Goal: Transaction & Acquisition: Purchase product/service

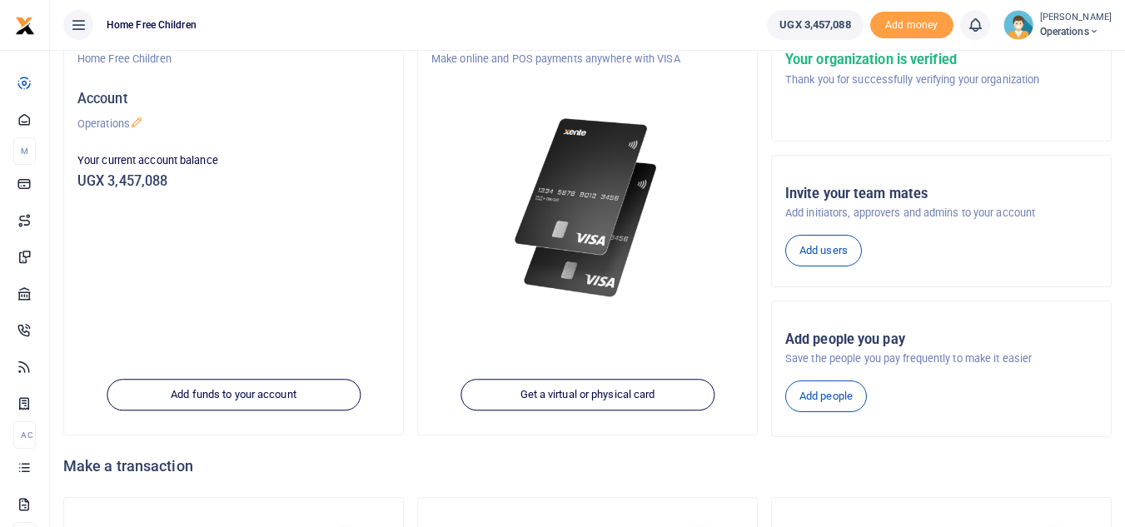
scroll to position [258, 0]
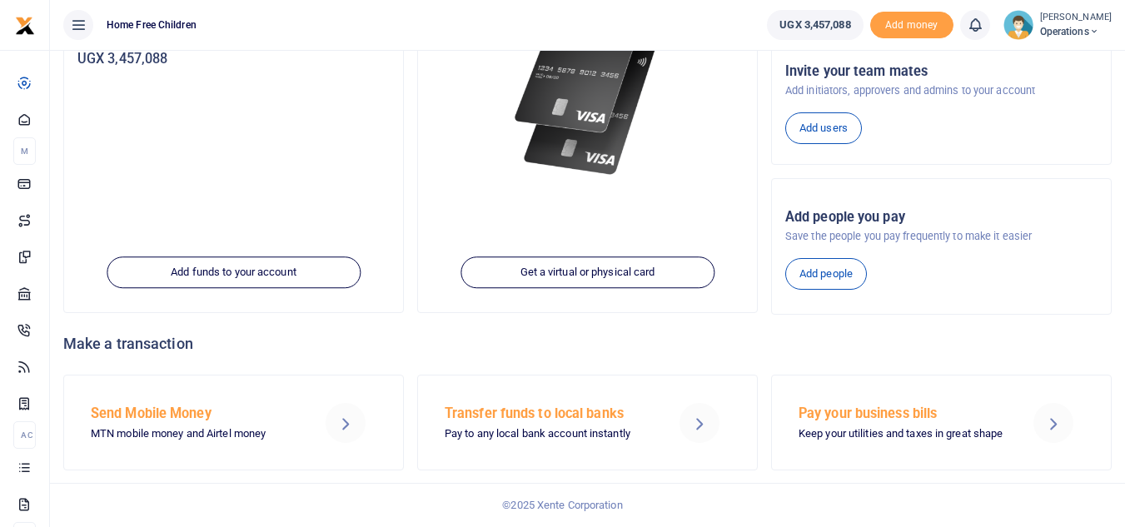
click at [173, 419] on h5 "Send Mobile Money" at bounding box center [196, 413] width 211 height 17
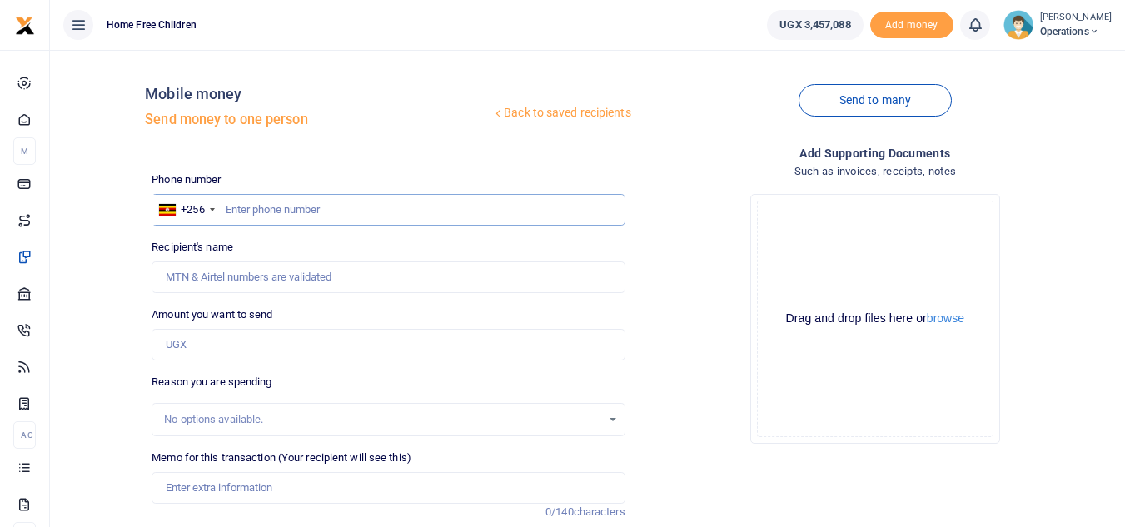
click at [261, 206] on input "text" at bounding box center [388, 210] width 473 height 32
type input "700175910"
type input "[PERSON_NAME]"
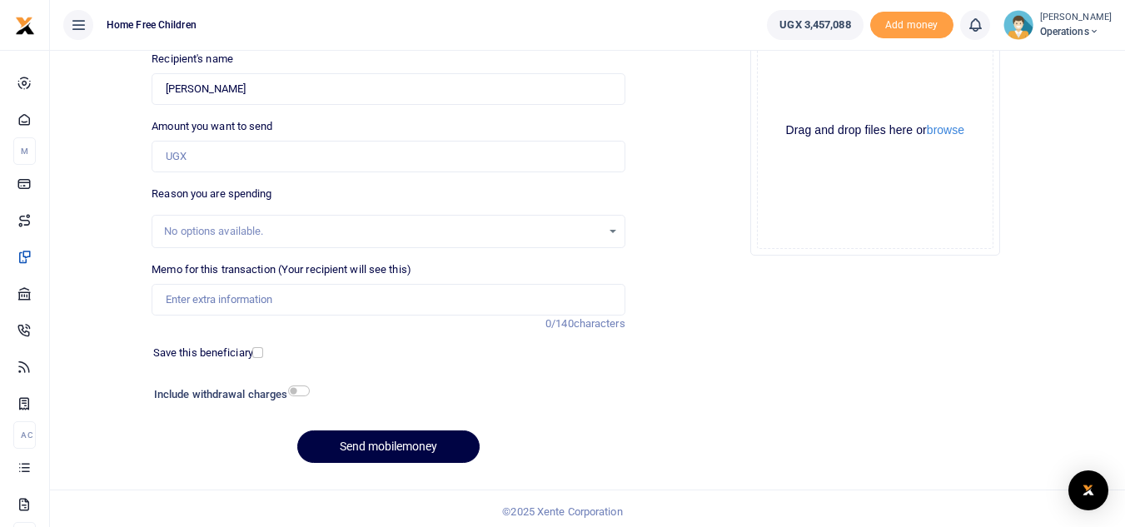
scroll to position [194, 0]
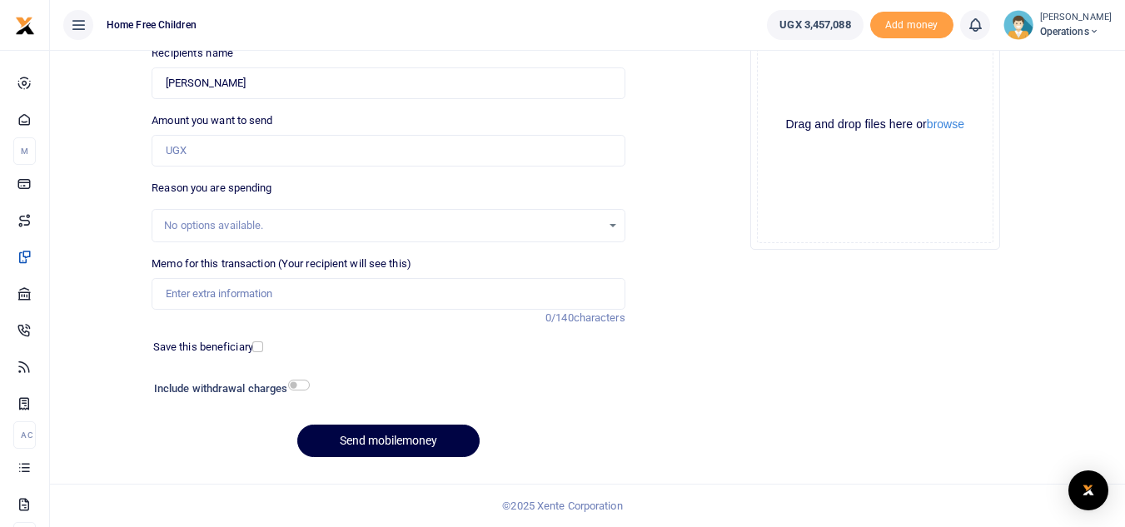
type input "700175910"
click at [356, 306] on input "Memo for this transaction (Your recipient will see this)" at bounding box center [388, 294] width 473 height 32
type input "Transport refund for General Transport for the FCCU project"
click at [942, 123] on button "browse" at bounding box center [945, 124] width 37 height 12
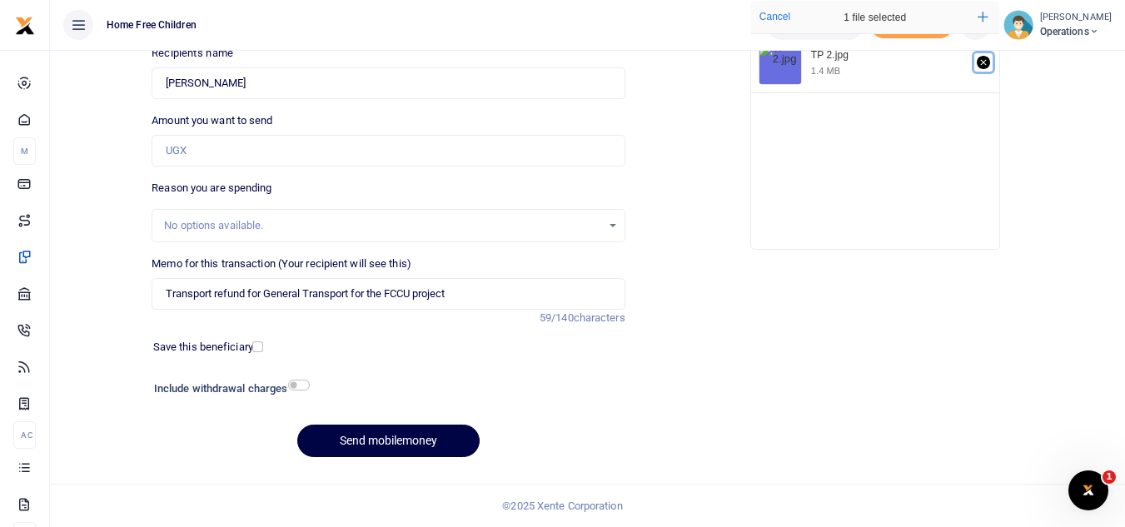
click at [982, 62] on icon "Remove file" at bounding box center [983, 62] width 13 height 13
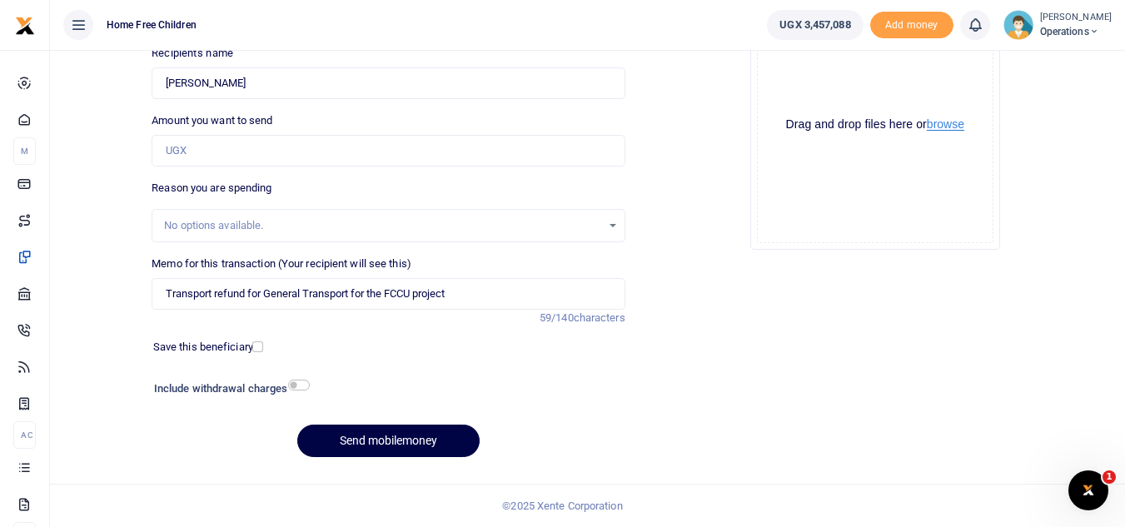
click at [952, 126] on button "browse" at bounding box center [945, 124] width 37 height 12
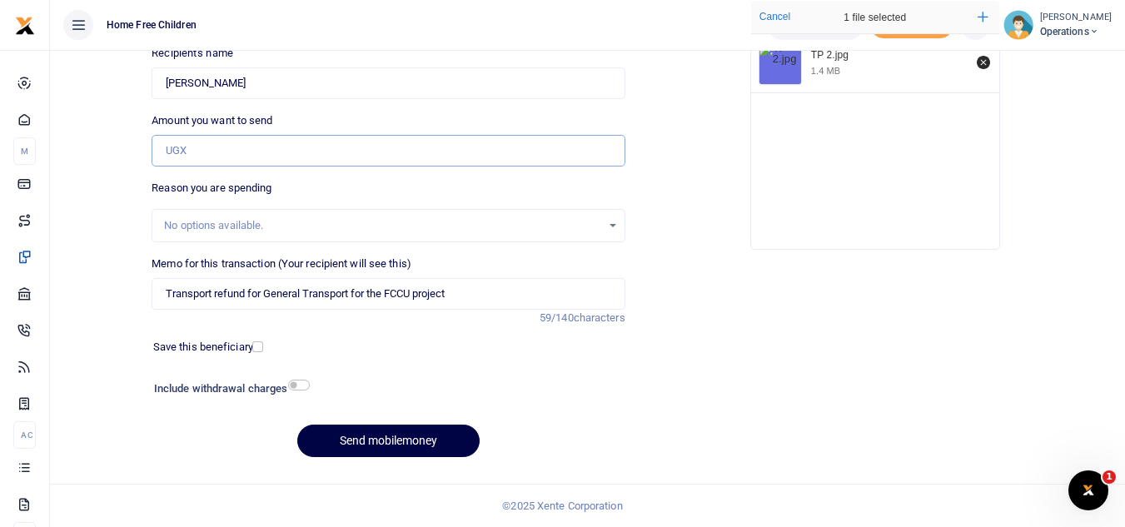
click at [260, 149] on input "Amount you want to send" at bounding box center [388, 151] width 473 height 32
type input "30,000"
click at [375, 440] on button "Send mobilemoney" at bounding box center [388, 441] width 182 height 32
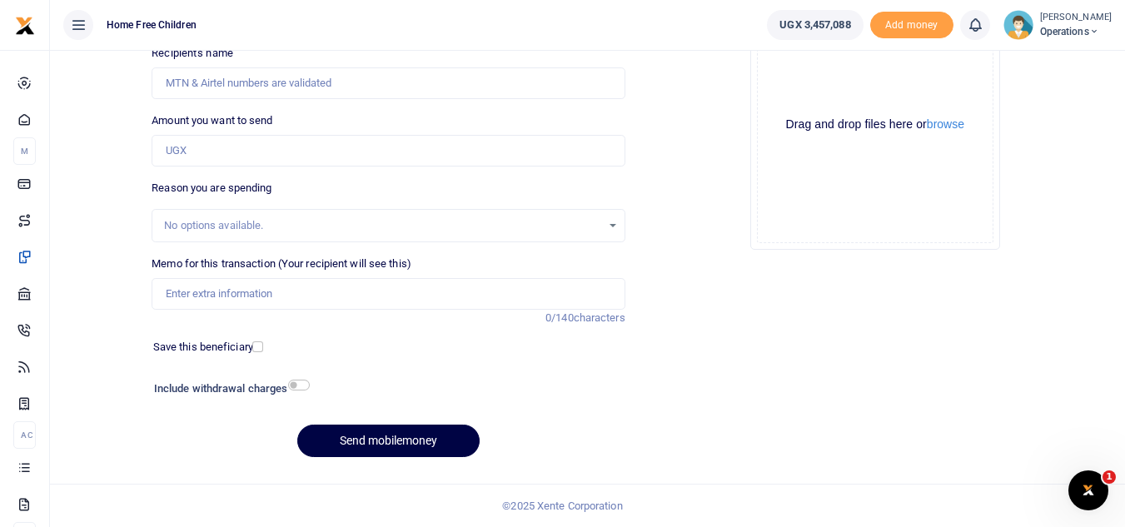
click at [686, 218] on div "Drop your files here Drag and drop files here or browse Powered by Uppy Connect…" at bounding box center [875, 125] width 473 height 276
click at [405, 97] on input "Recipient's name" at bounding box center [388, 83] width 473 height 32
type input "[PERSON_NAME]"
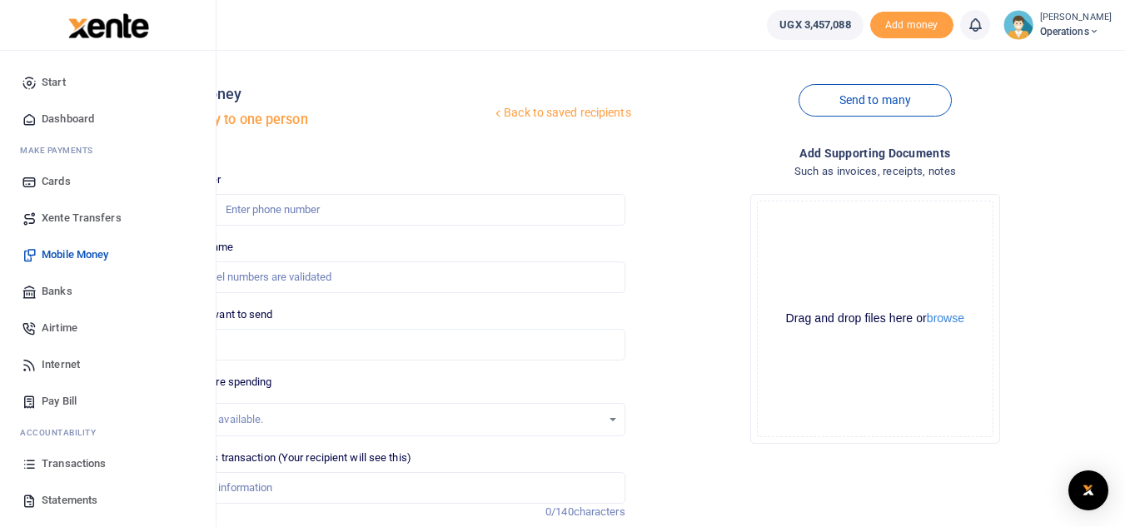
click at [62, 115] on span "Dashboard" at bounding box center [68, 119] width 52 height 17
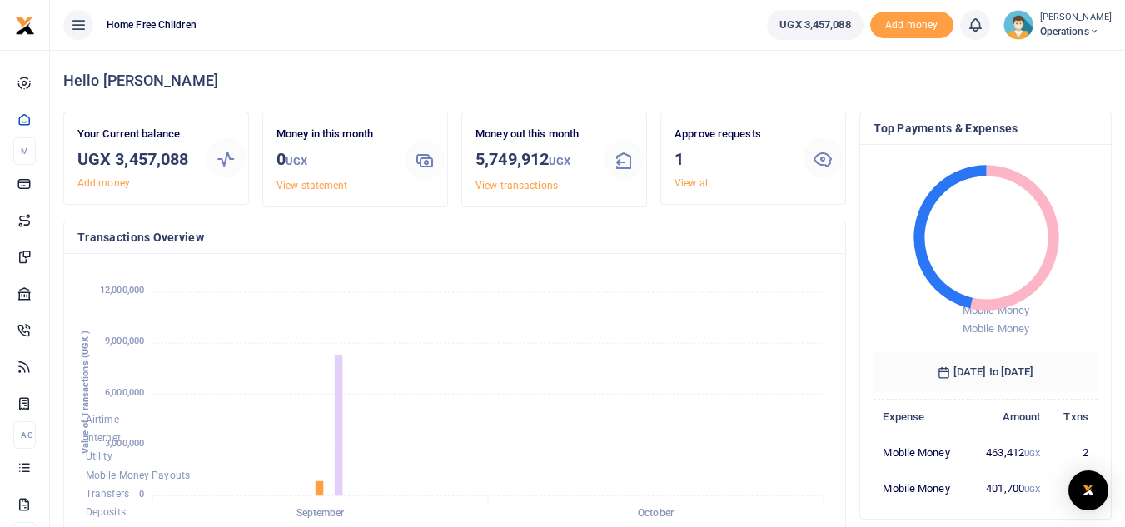
scroll to position [13, 13]
click at [524, 182] on link "View transactions" at bounding box center [516, 186] width 82 height 12
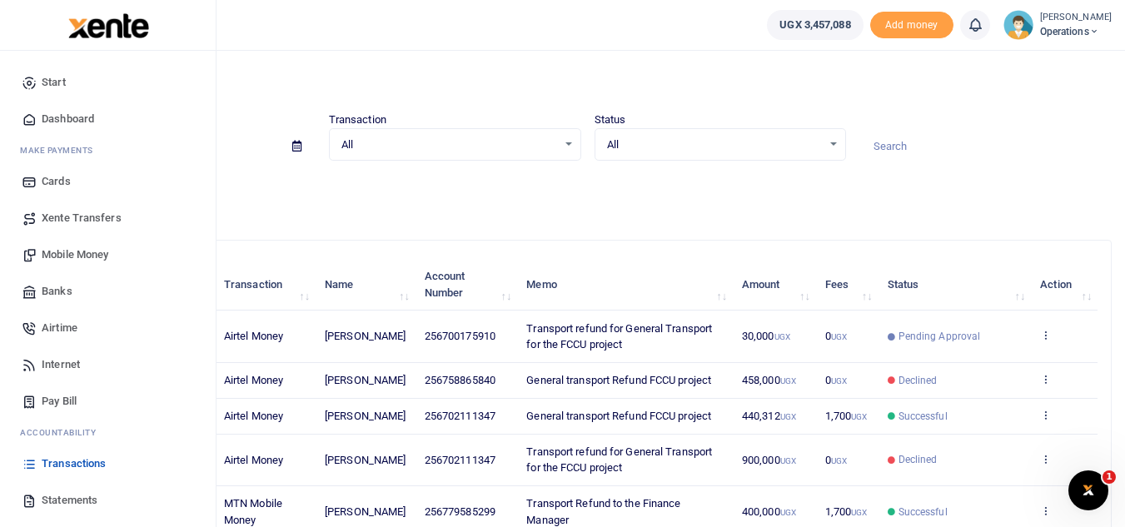
click at [63, 256] on span "Mobile Money" at bounding box center [75, 254] width 67 height 17
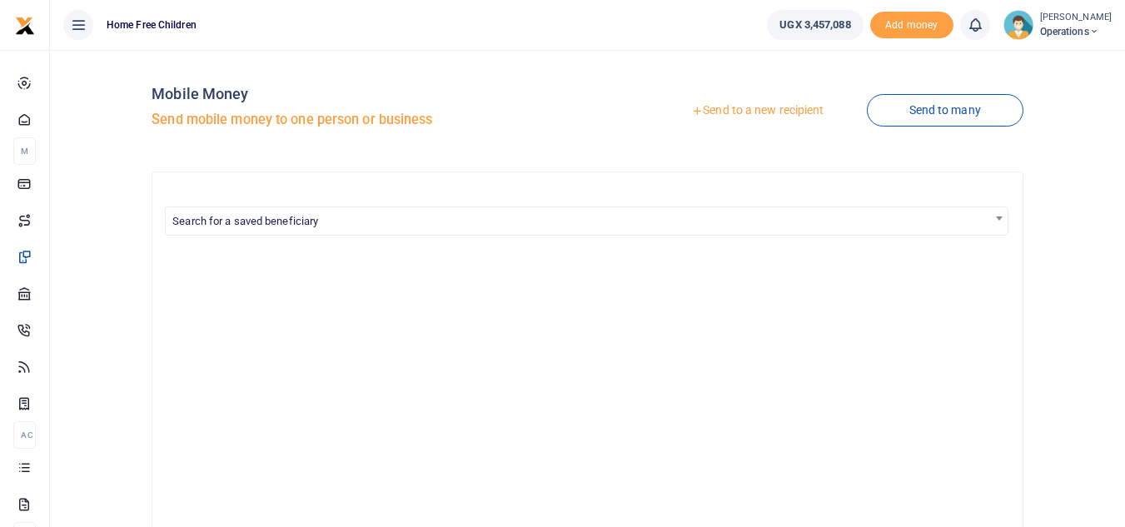
click at [763, 114] on link "Send to a new recipient" at bounding box center [757, 111] width 217 height 30
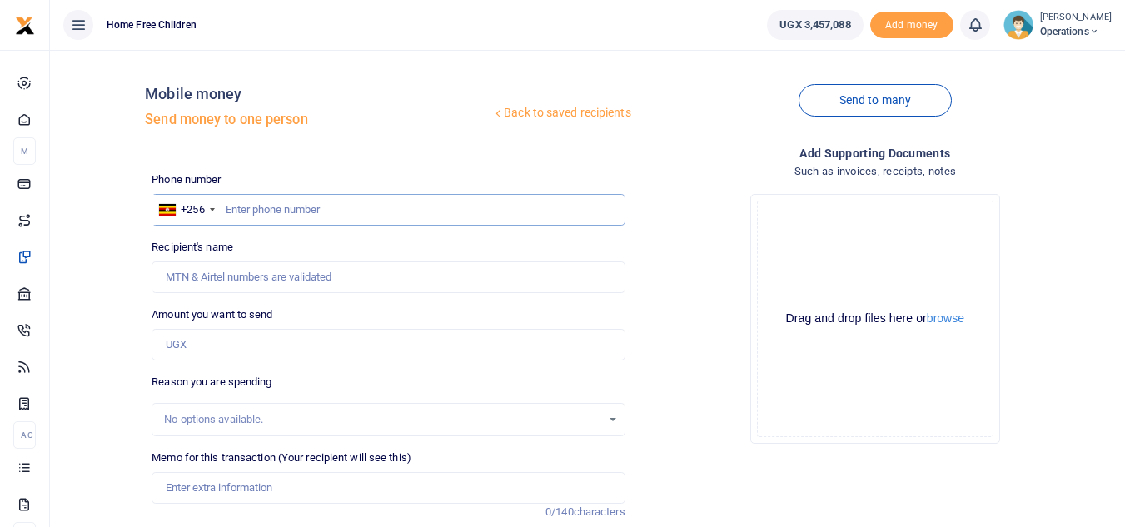
click at [334, 207] on input "text" at bounding box center [388, 210] width 473 height 32
type input "758865840"
type input "[PERSON_NAME]"
type input "758865840"
click at [296, 353] on input "Amount you want to send" at bounding box center [388, 345] width 473 height 32
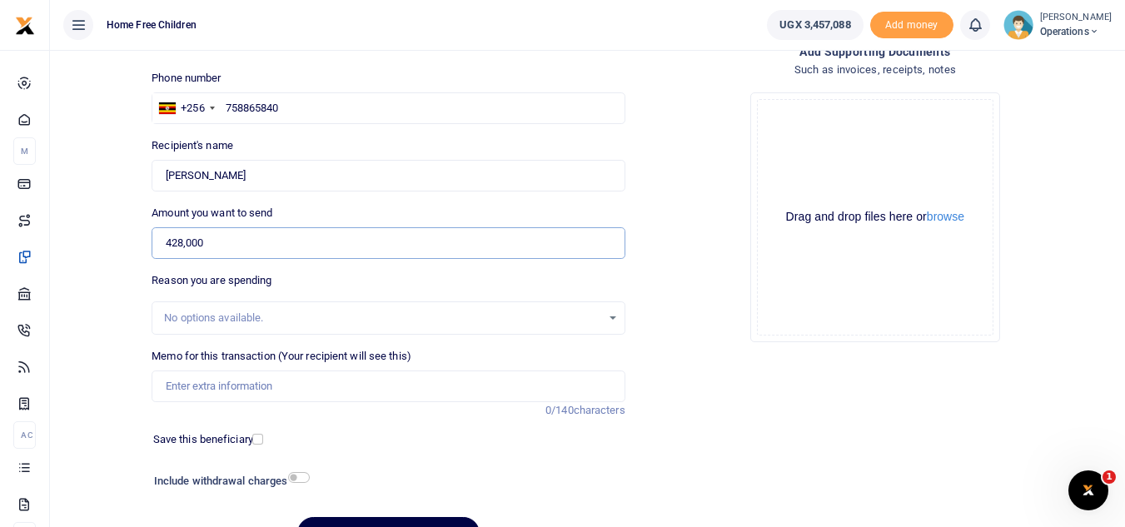
scroll to position [99, 0]
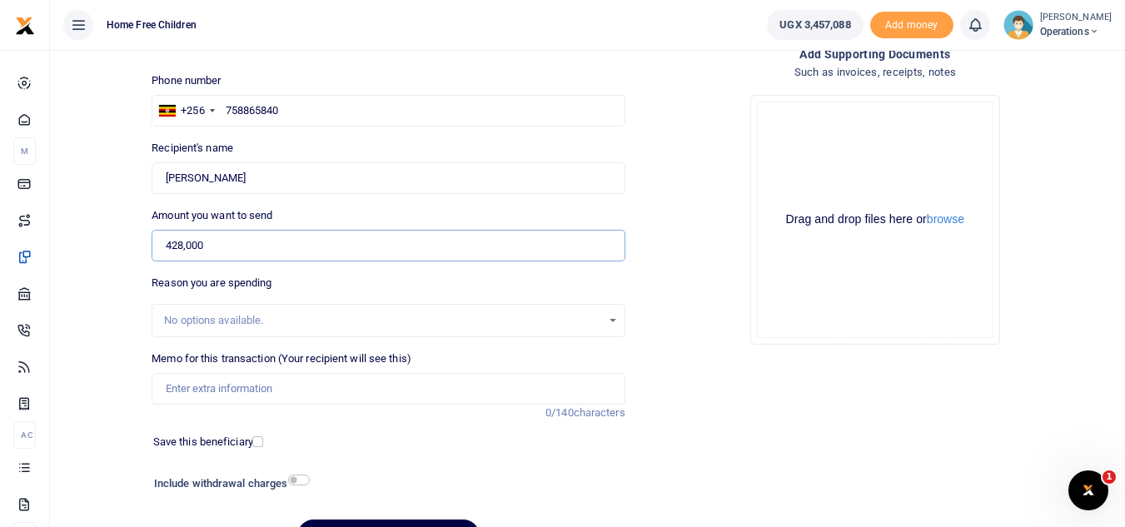
type input "428,000"
click at [422, 387] on input "Memo for this transaction (Your recipient will see this)" at bounding box center [388, 389] width 473 height 32
type input "General transport Refund FCCU project"
click at [957, 225] on button "browse" at bounding box center [945, 219] width 37 height 12
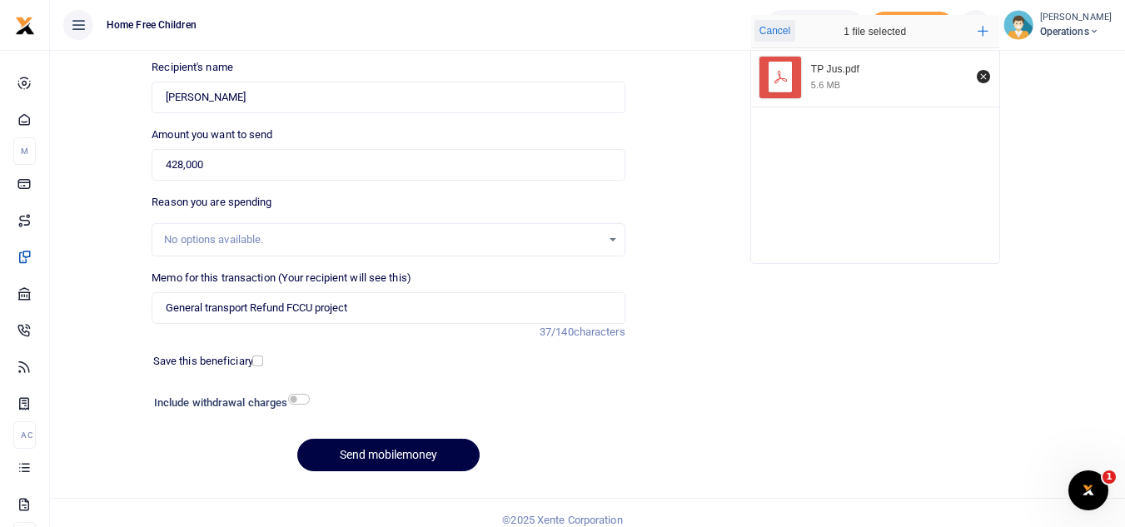
scroll to position [181, 0]
click at [392, 453] on button "Send mobilemoney" at bounding box center [388, 454] width 182 height 32
